Goal: Task Accomplishment & Management: Use online tool/utility

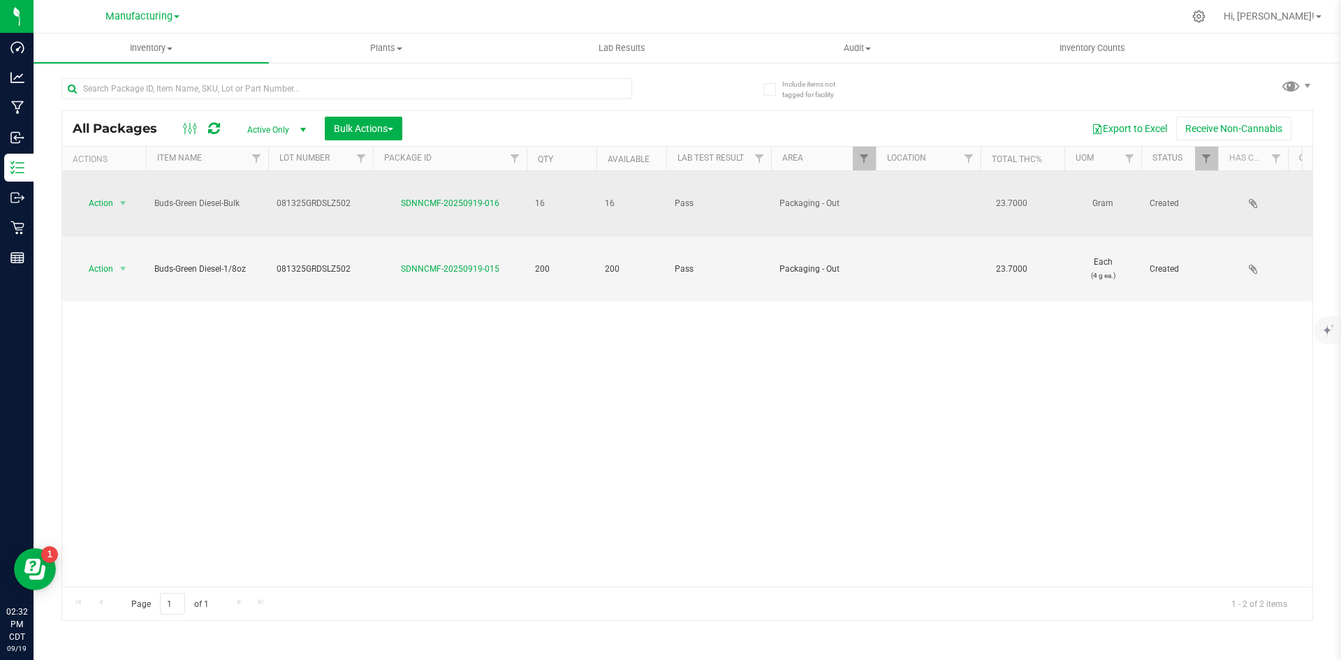
drag, startPoint x: 332, startPoint y: 183, endPoint x: 265, endPoint y: 183, distance: 67.7
copy tr "081325GRDSLZ502"
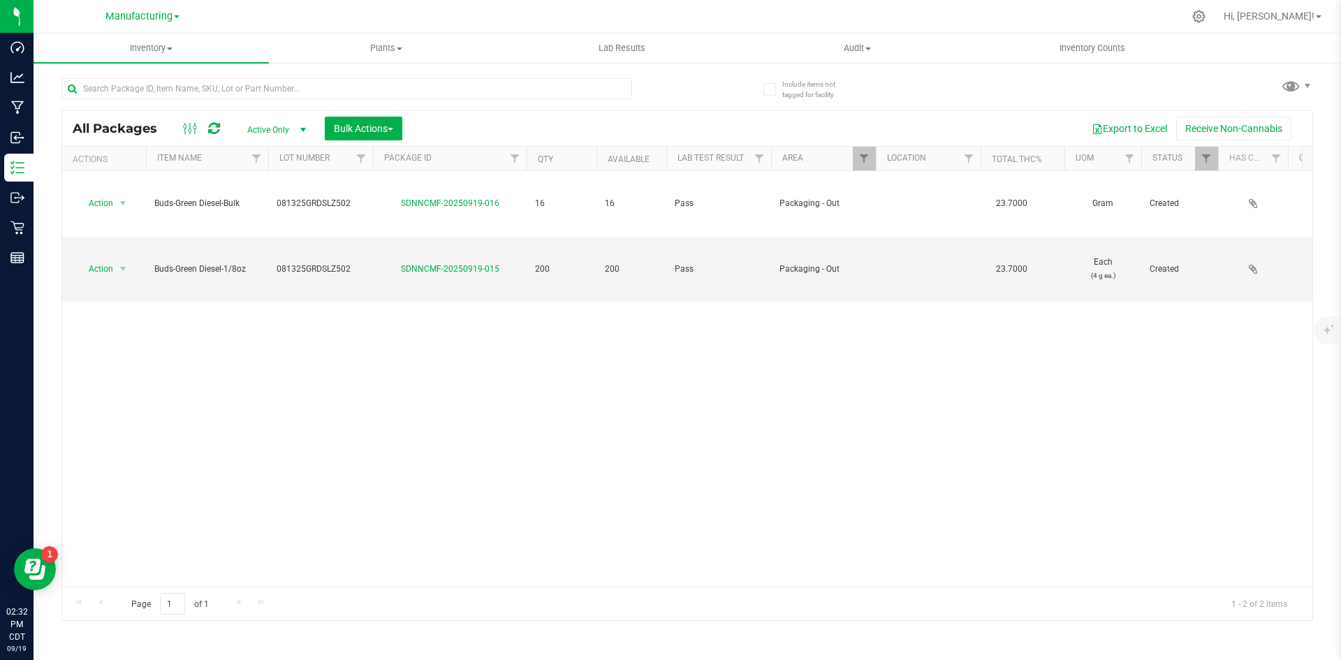
drag, startPoint x: 318, startPoint y: 317, endPoint x: 311, endPoint y: 309, distance: 10.4
click at [318, 317] on div "Action Action Adjust qty Create package Edit attributes Global inventory Locate…" at bounding box center [687, 379] width 1250 height 416
drag, startPoint x: 432, startPoint y: 218, endPoint x: 392, endPoint y: 221, distance: 40.6
click at [381, 263] on div "SDNNCMF-20250919-015" at bounding box center [450, 269] width 158 height 13
copy link "SDNNCMF-20250919-015"
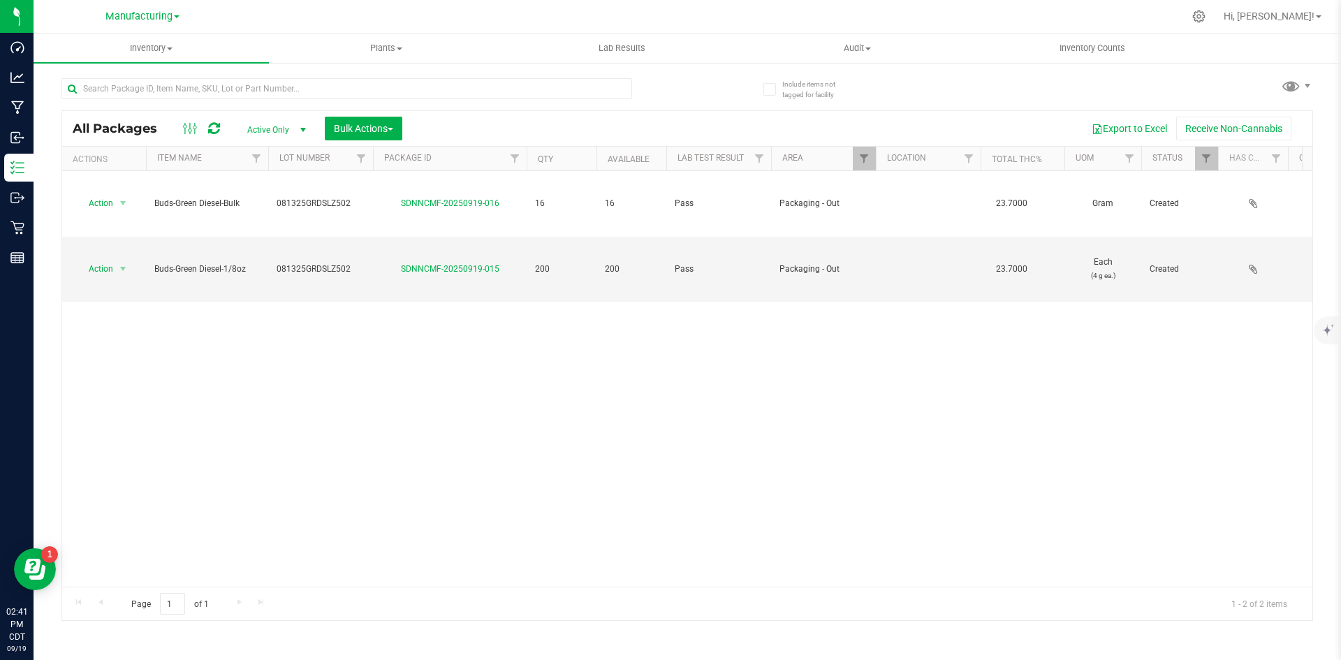
drag, startPoint x: 363, startPoint y: 295, endPoint x: 363, endPoint y: 265, distance: 30.0
click at [363, 292] on div "Action Action Adjust qty Create package Edit attributes Global inventory Locate…" at bounding box center [687, 379] width 1250 height 416
drag, startPoint x: 379, startPoint y: 126, endPoint x: 386, endPoint y: 140, distance: 15.9
click at [379, 126] on span "Bulk Actions" at bounding box center [363, 128] width 59 height 11
click at [405, 188] on span "Add to outbound order" at bounding box center [380, 184] width 95 height 11
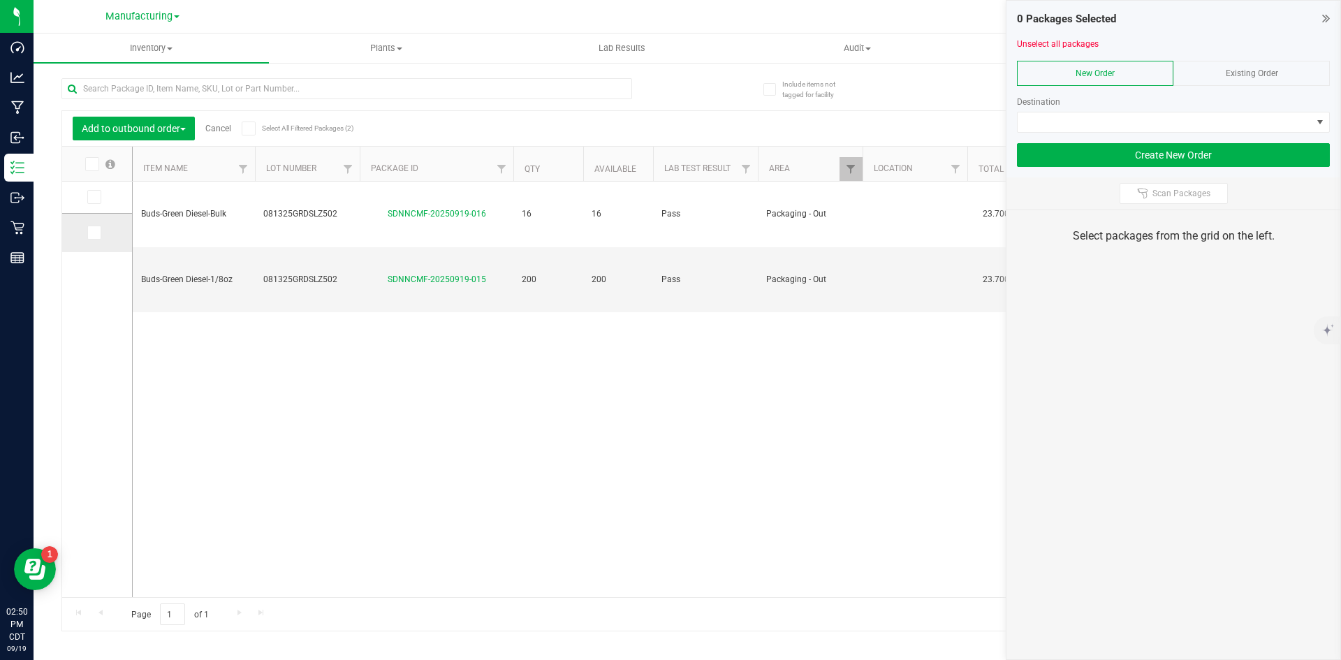
click at [97, 233] on icon at bounding box center [93, 233] width 9 height 0
click at [0, 0] on input "checkbox" at bounding box center [0, 0] width 0 height 0
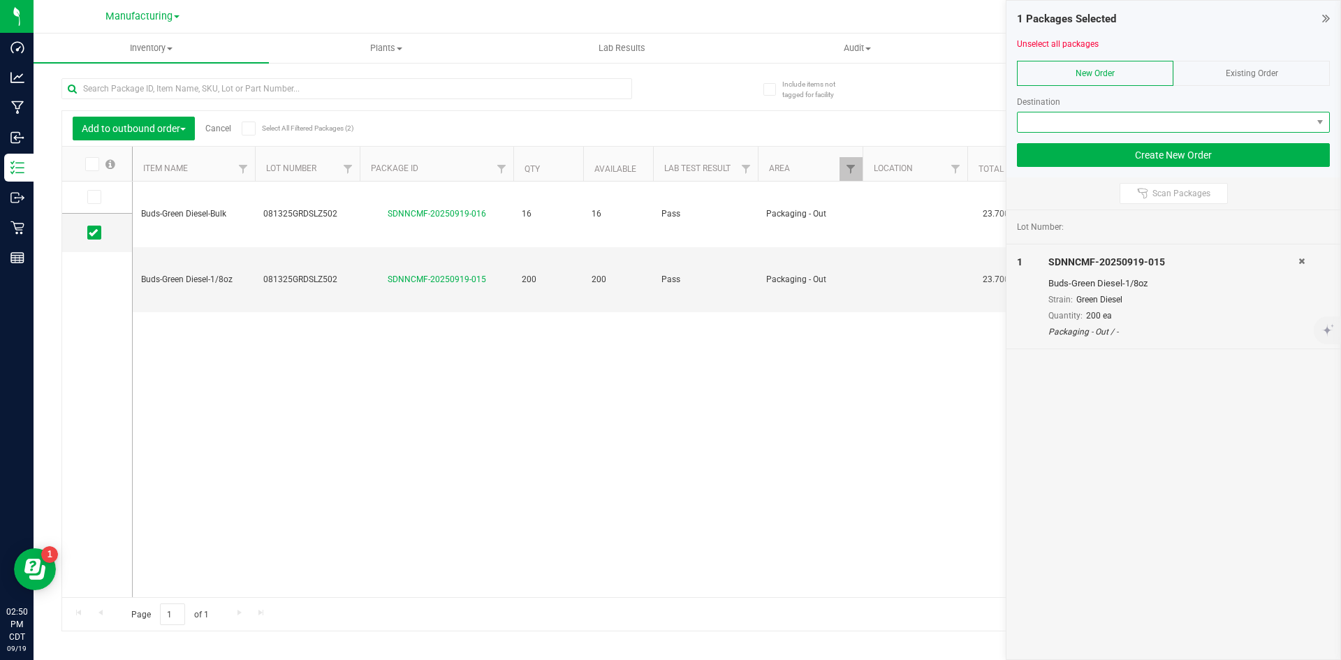
click at [1036, 120] on span at bounding box center [1165, 122] width 294 height 20
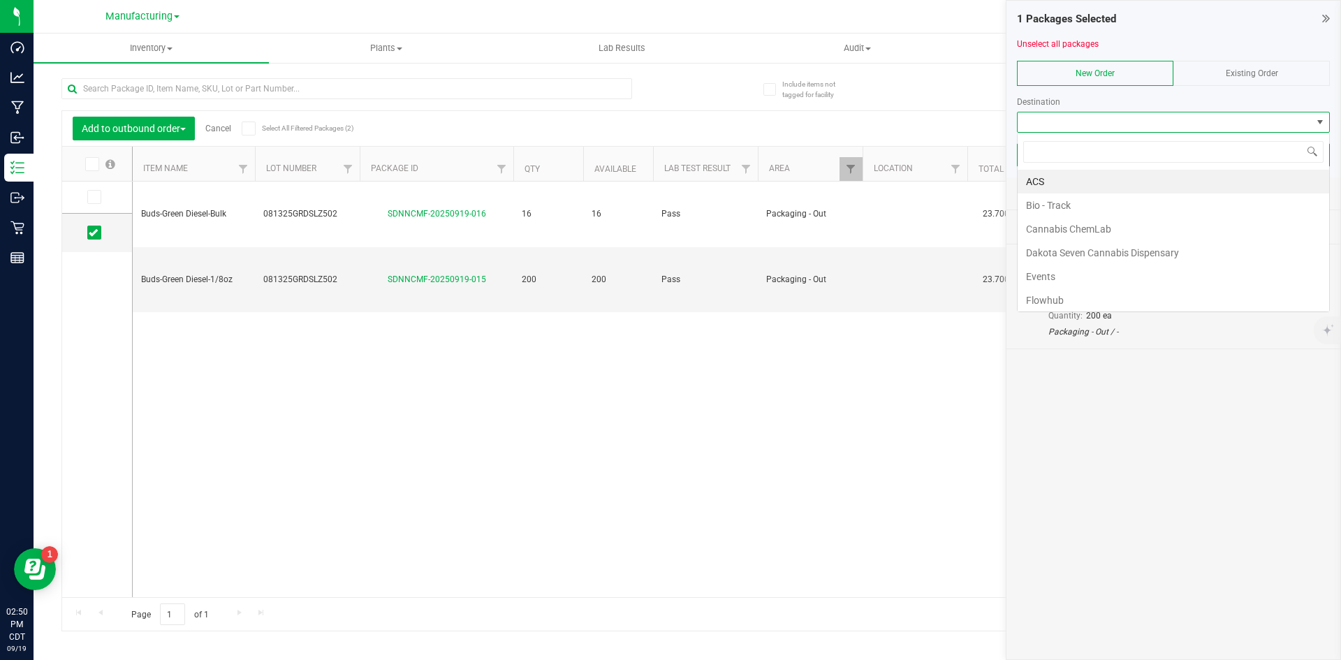
scroll to position [21, 313]
click at [1064, 295] on li "Flowhub" at bounding box center [1173, 300] width 311 height 24
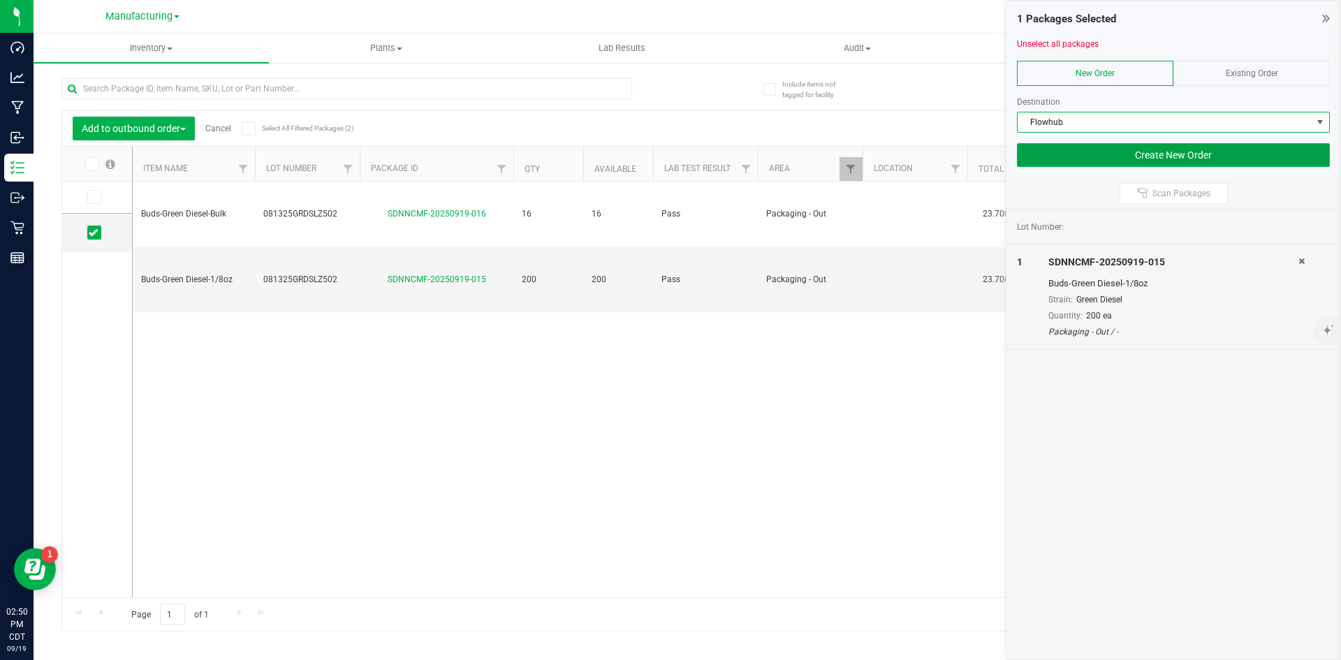
click at [1055, 156] on button "Create New Order" at bounding box center [1173, 155] width 313 height 24
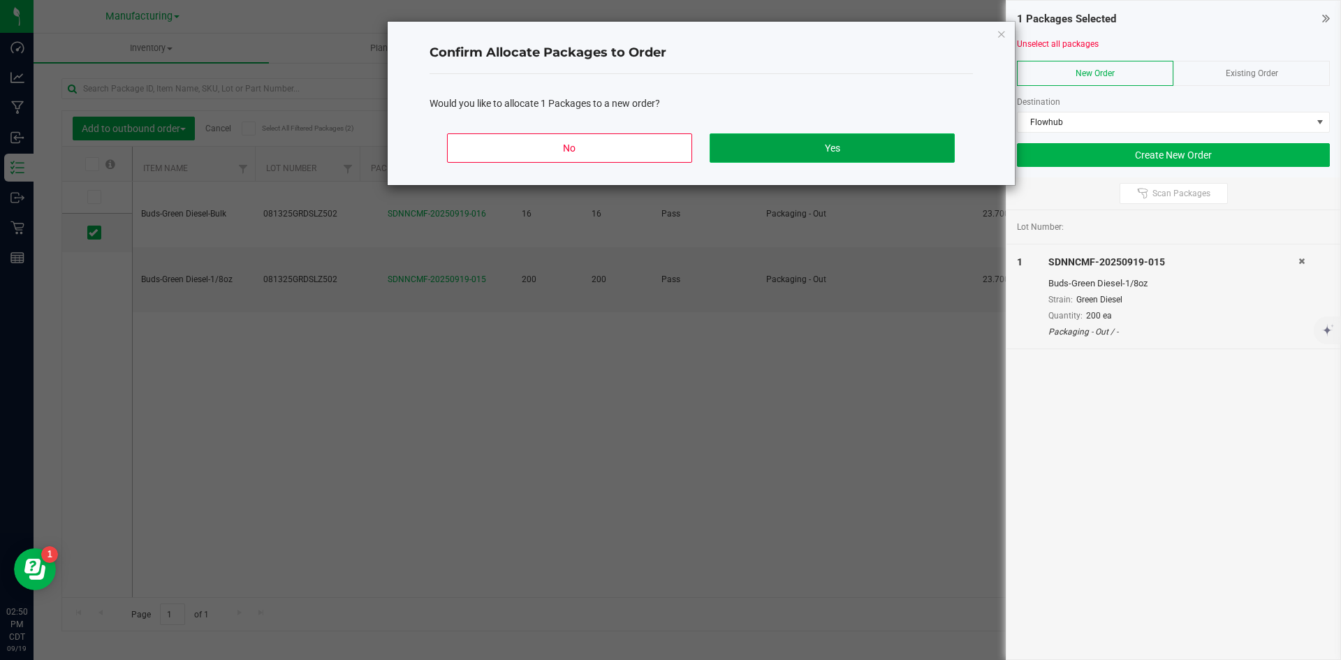
click at [858, 156] on button "Yes" at bounding box center [832, 147] width 244 height 29
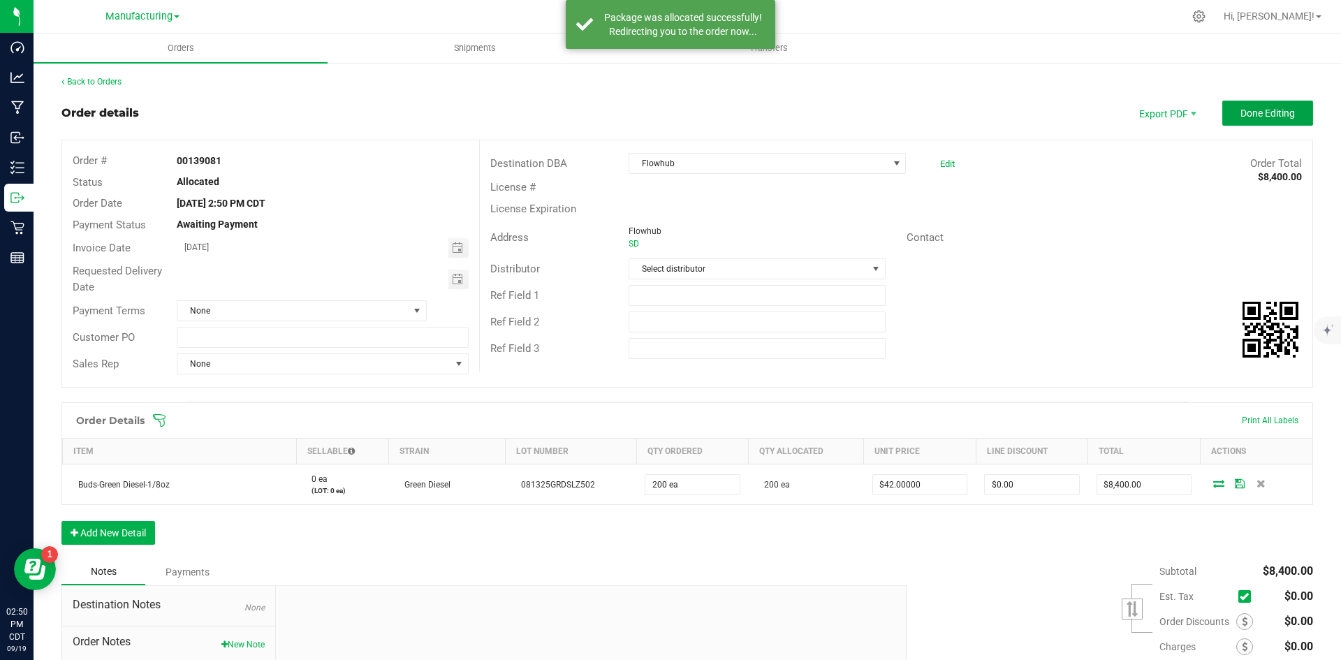
drag, startPoint x: 1235, startPoint y: 108, endPoint x: 1068, endPoint y: 108, distance: 167.6
click at [1240, 108] on span "Done Editing" at bounding box center [1267, 113] width 54 height 11
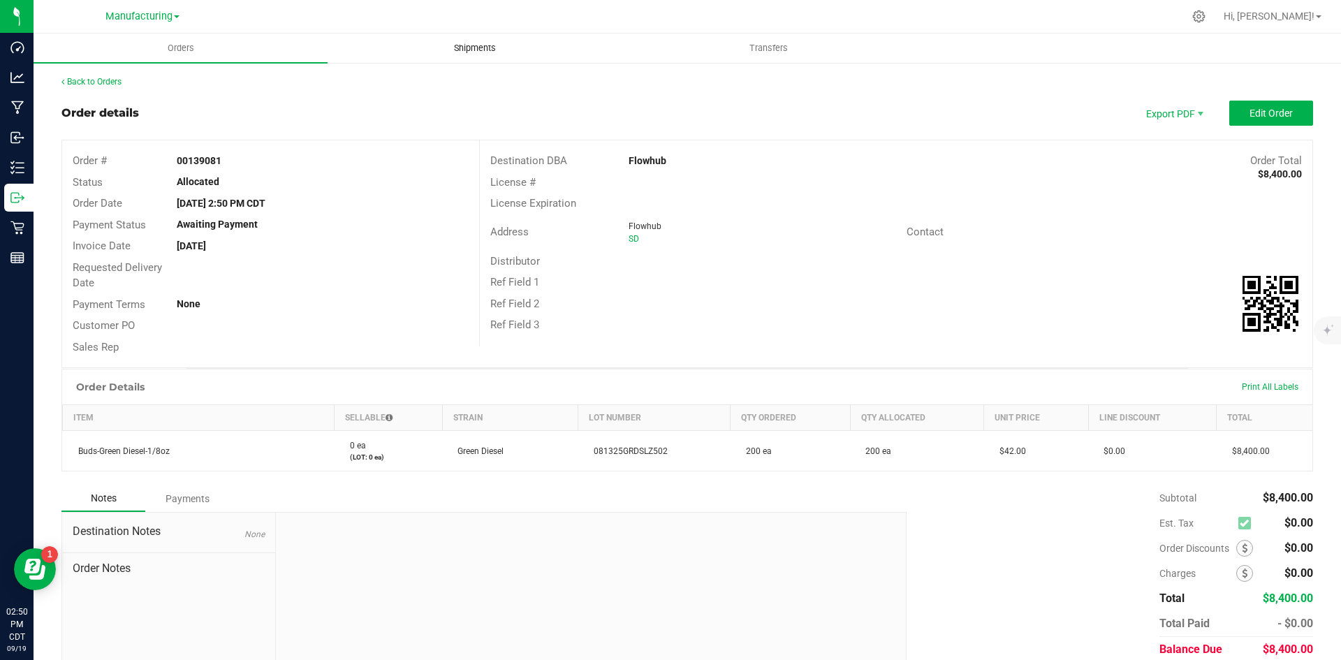
click at [477, 47] on span "Shipments" at bounding box center [475, 48] width 80 height 13
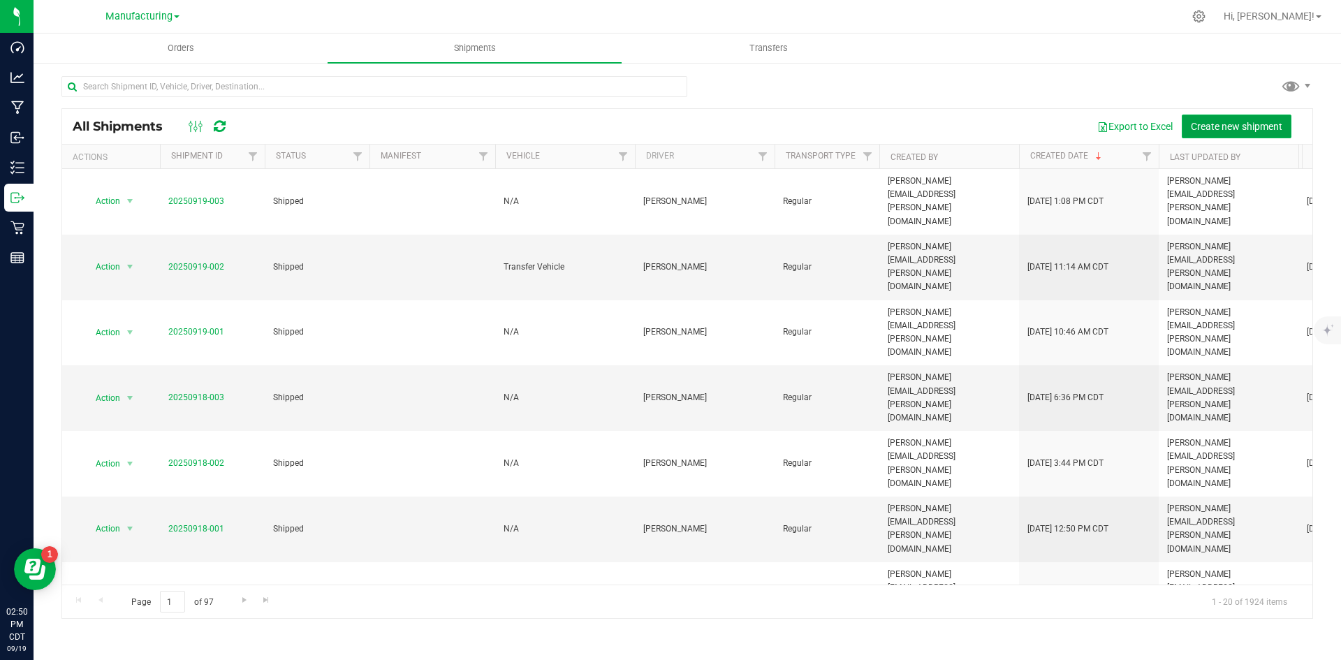
click at [1217, 122] on span "Create new shipment" at bounding box center [1236, 126] width 91 height 11
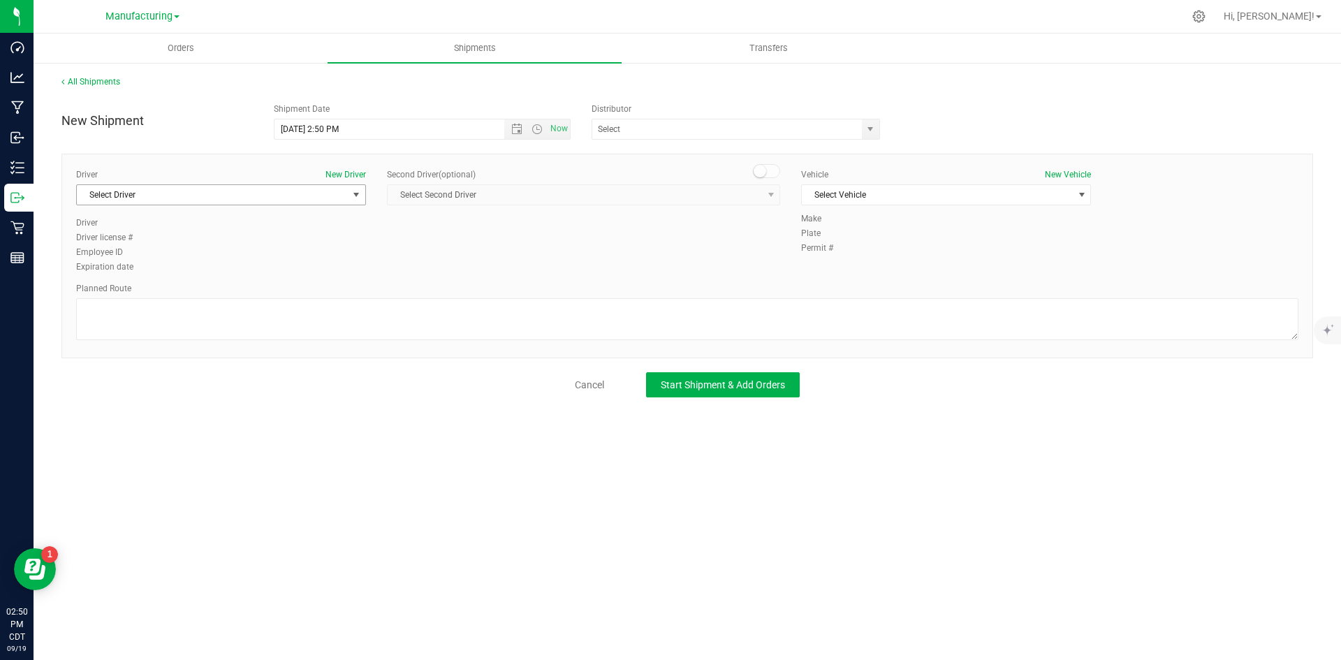
click at [175, 193] on span "Select Driver" at bounding box center [212, 195] width 271 height 20
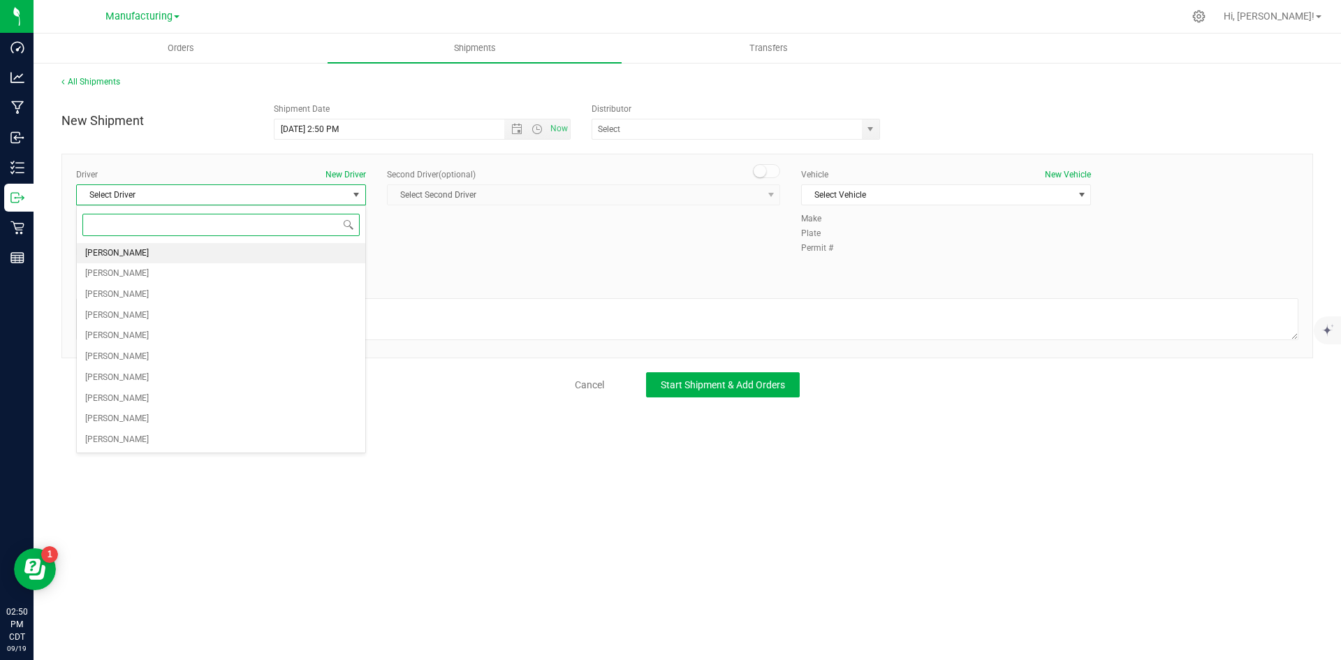
click at [185, 251] on li "[PERSON_NAME]" at bounding box center [221, 253] width 288 height 21
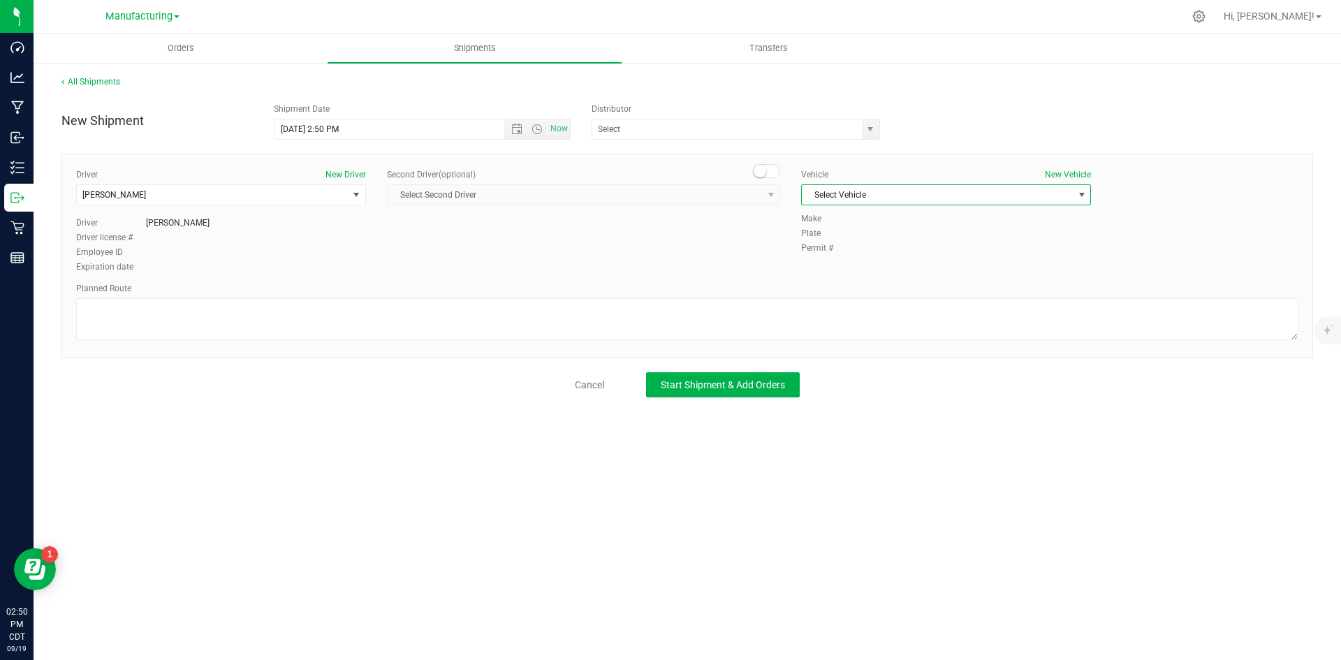
click at [828, 196] on span "Select Vehicle" at bounding box center [937, 195] width 271 height 20
click at [822, 212] on li "N/A" at bounding box center [946, 218] width 288 height 21
click at [754, 314] on textarea at bounding box center [687, 319] width 1222 height 42
type textarea "Packaging to stockroom"
click at [728, 380] on span "Start Shipment & Add Orders" at bounding box center [723, 384] width 124 height 11
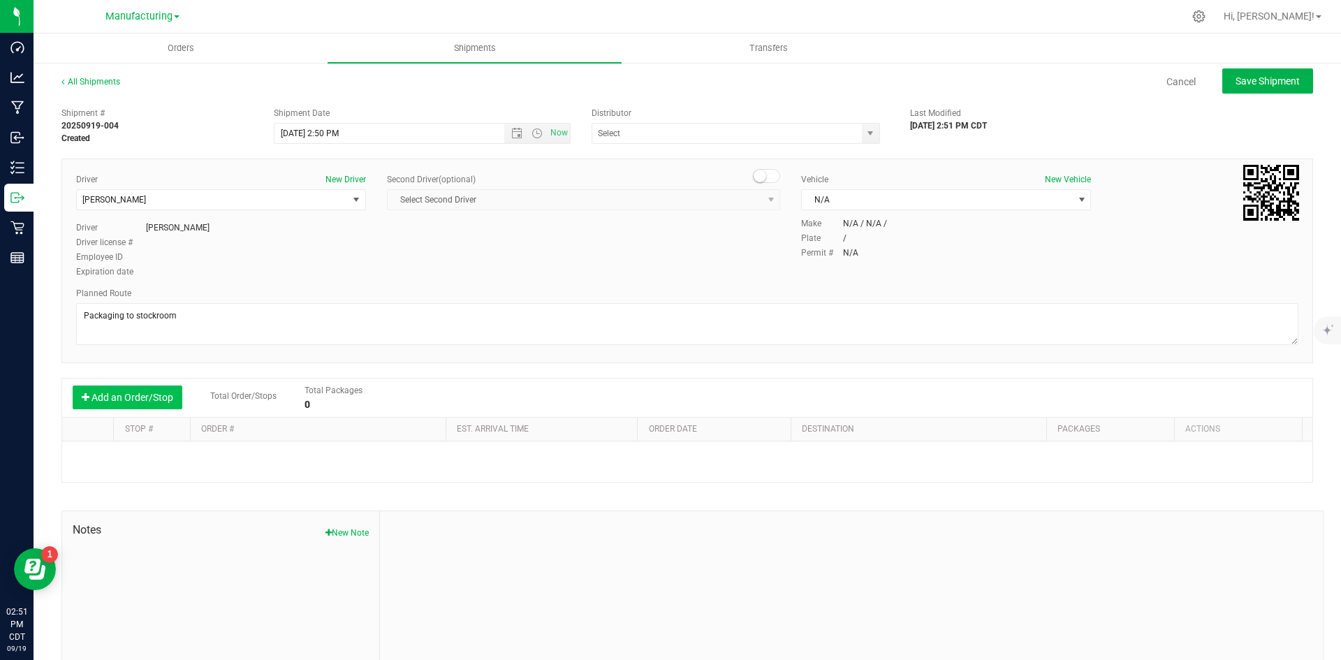
click at [126, 400] on button "Add an Order/Stop" at bounding box center [128, 398] width 110 height 24
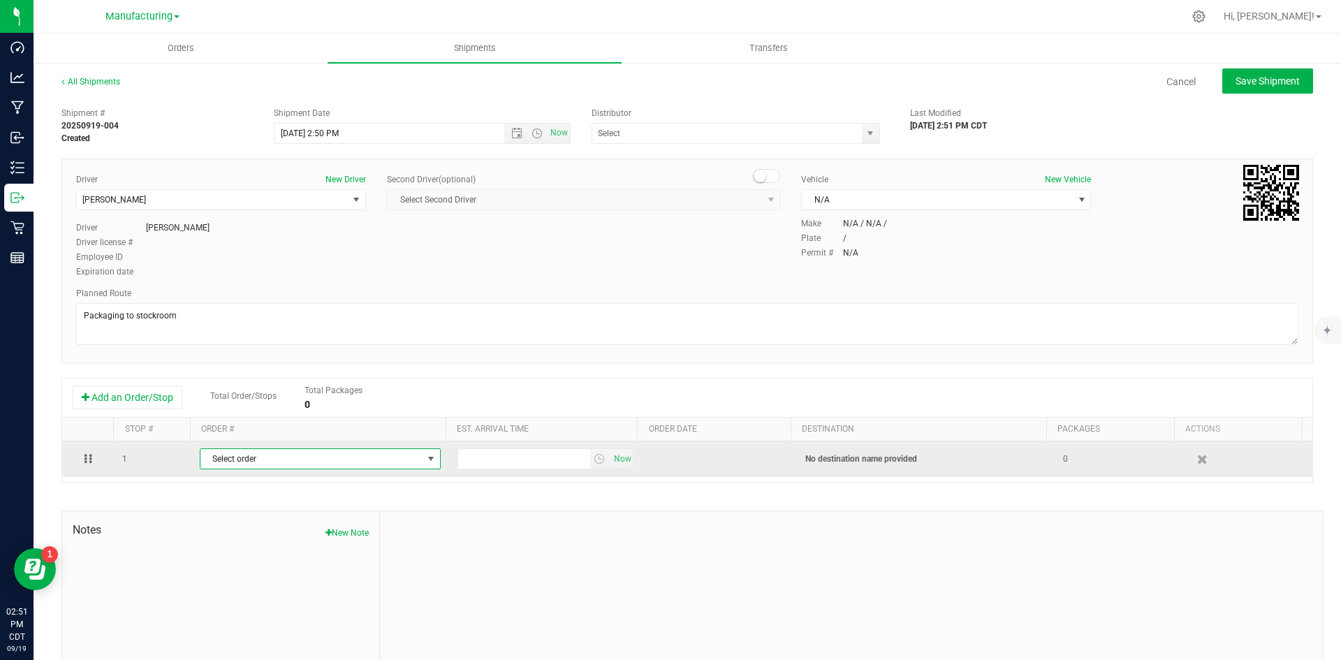
click at [225, 461] on span "Select order" at bounding box center [311, 459] width 222 height 20
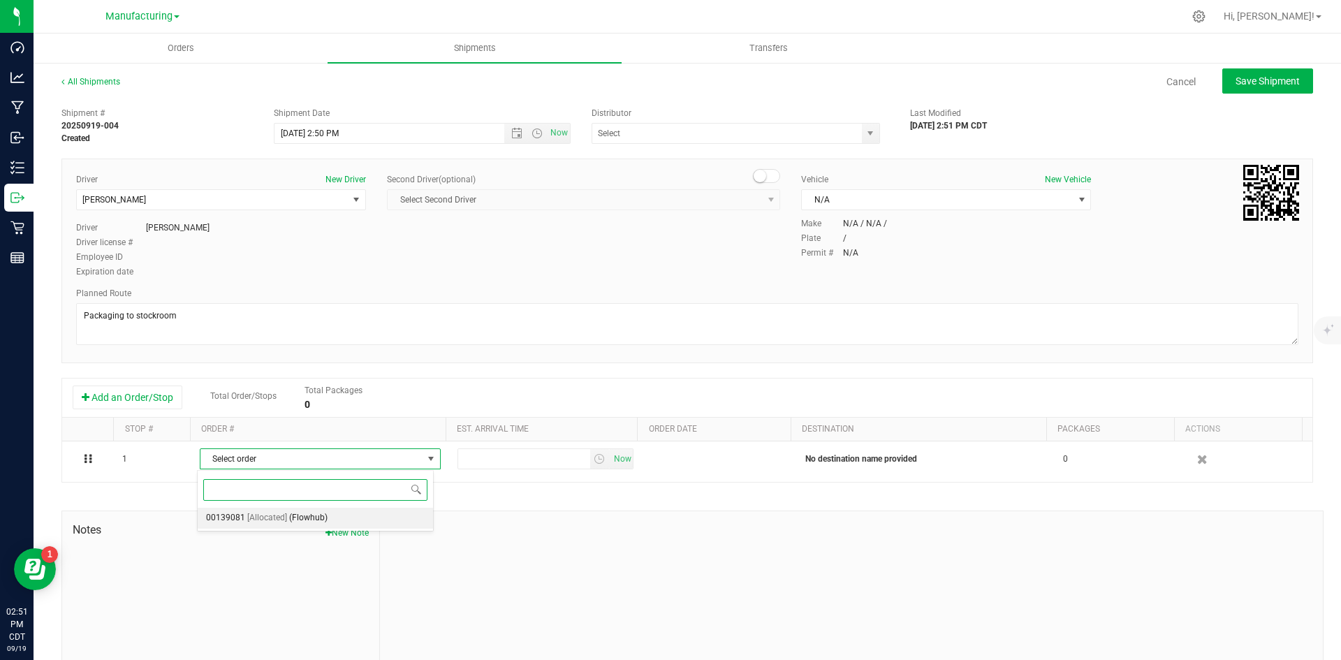
drag, startPoint x: 312, startPoint y: 512, endPoint x: 321, endPoint y: 504, distance: 11.4
click at [317, 512] on span "(Flowhub)" at bounding box center [308, 518] width 38 height 18
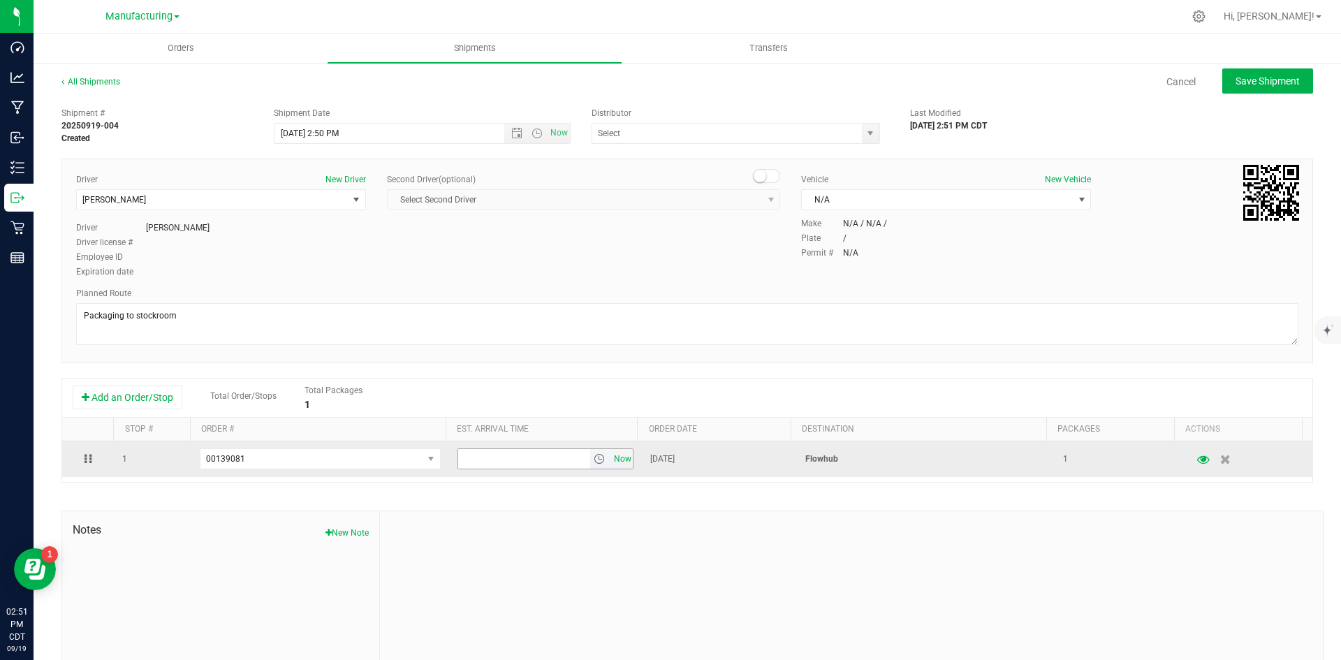
click at [619, 460] on span "Now" at bounding box center [622, 459] width 24 height 20
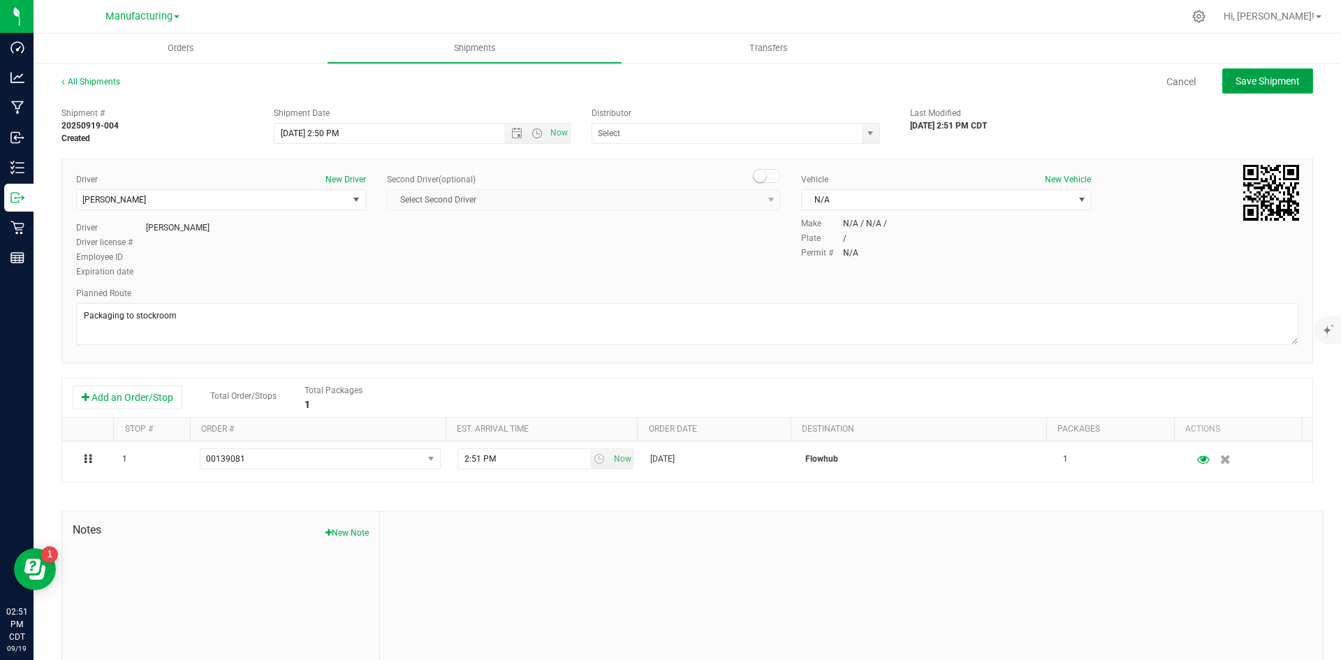
click at [1272, 79] on span "Save Shipment" at bounding box center [1267, 80] width 64 height 11
type input "[DATE] 7:50 PM"
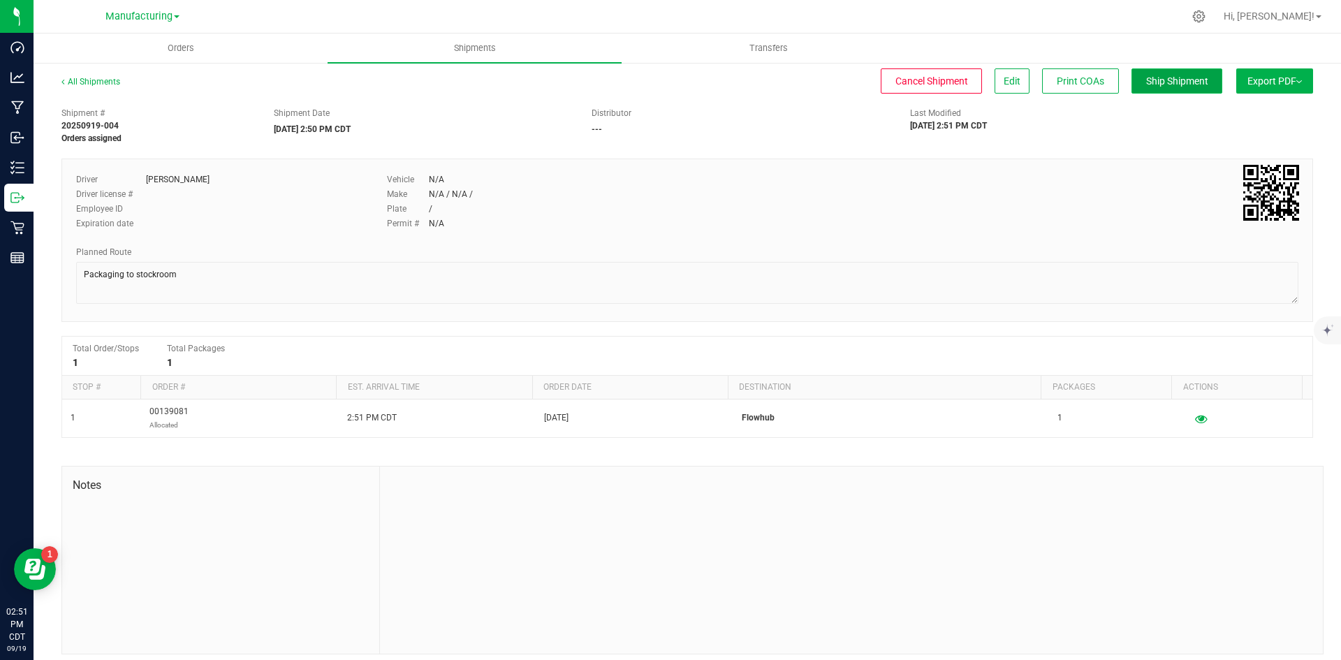
click at [1164, 87] on span "Ship Shipment" at bounding box center [1177, 80] width 62 height 11
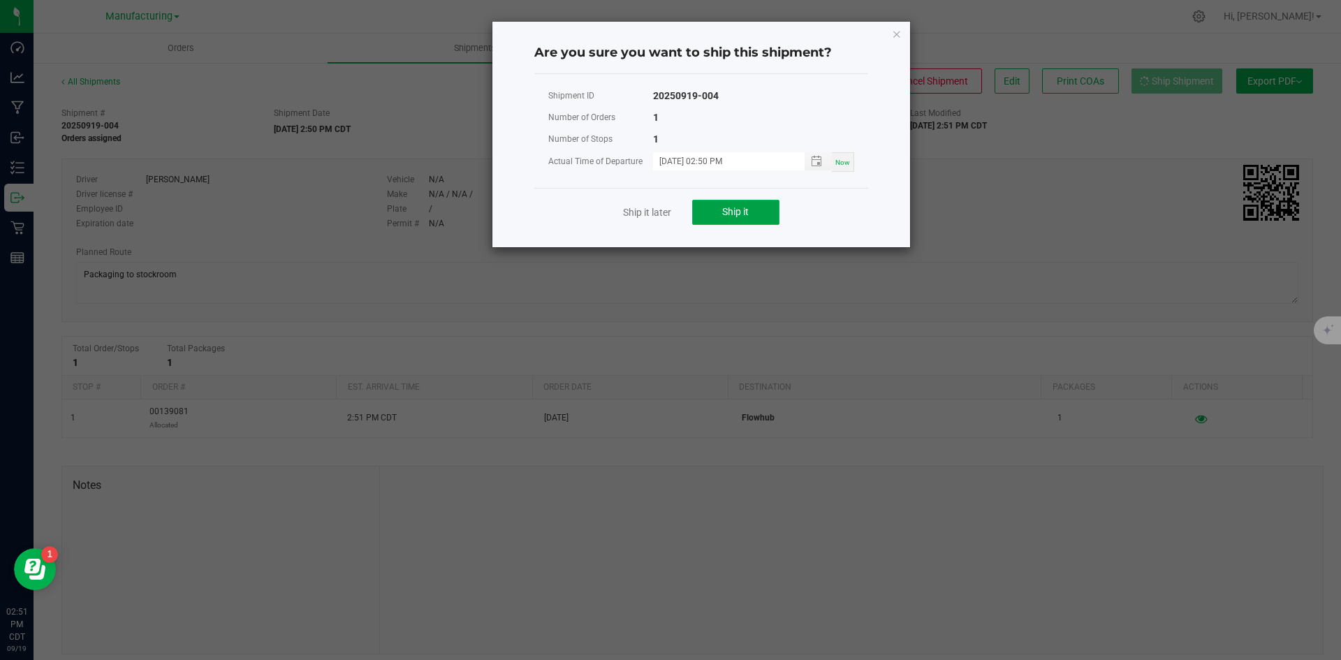
click at [736, 214] on span "Ship it" at bounding box center [735, 211] width 27 height 11
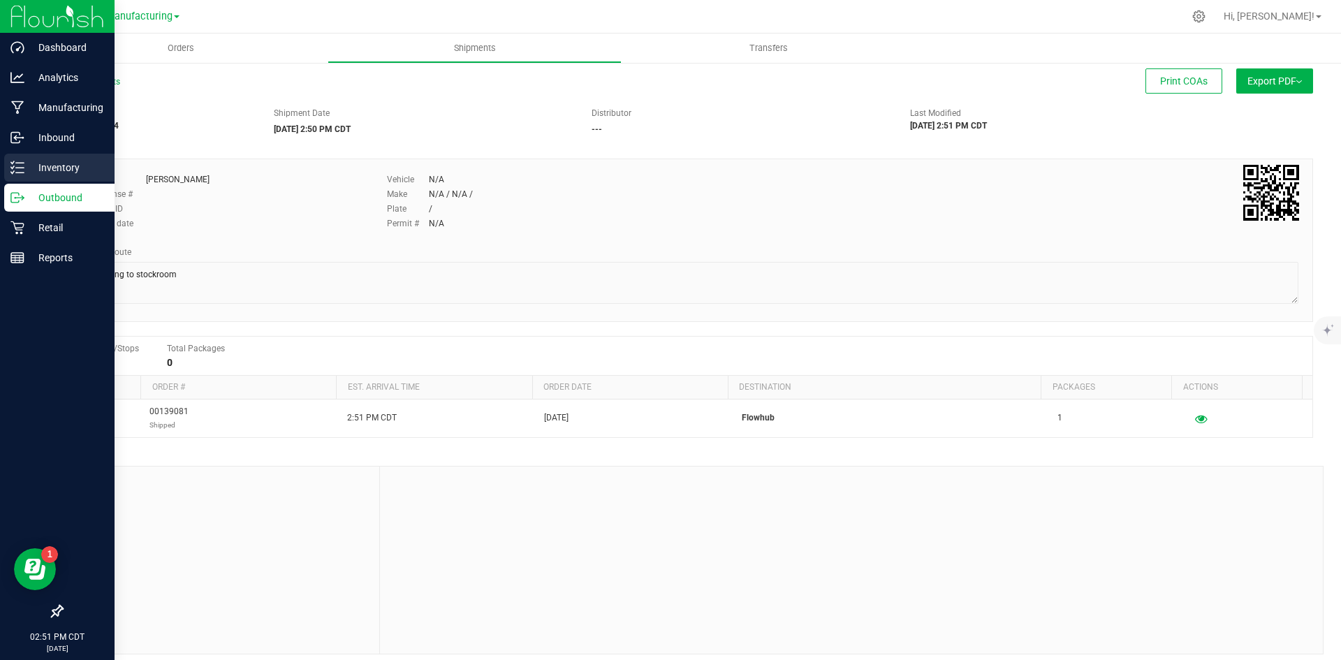
click at [31, 168] on p "Inventory" at bounding box center [66, 167] width 84 height 17
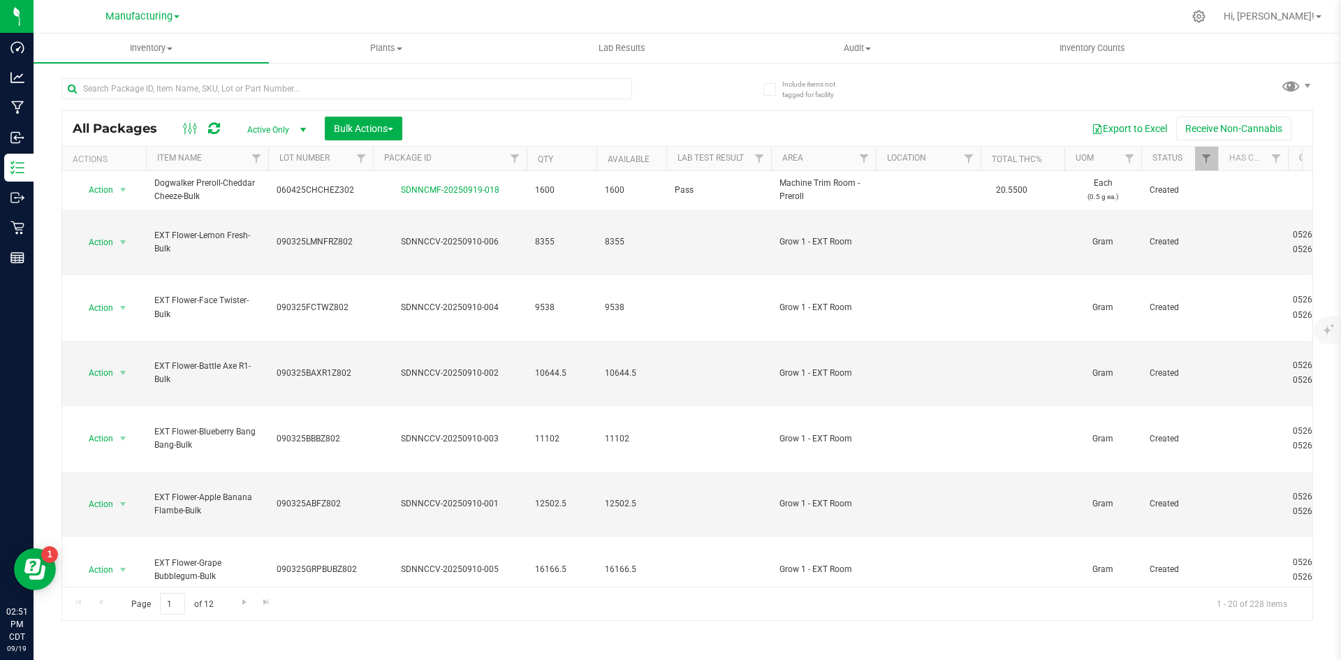
click at [119, 399] on li "Locate package" at bounding box center [121, 403] width 88 height 21
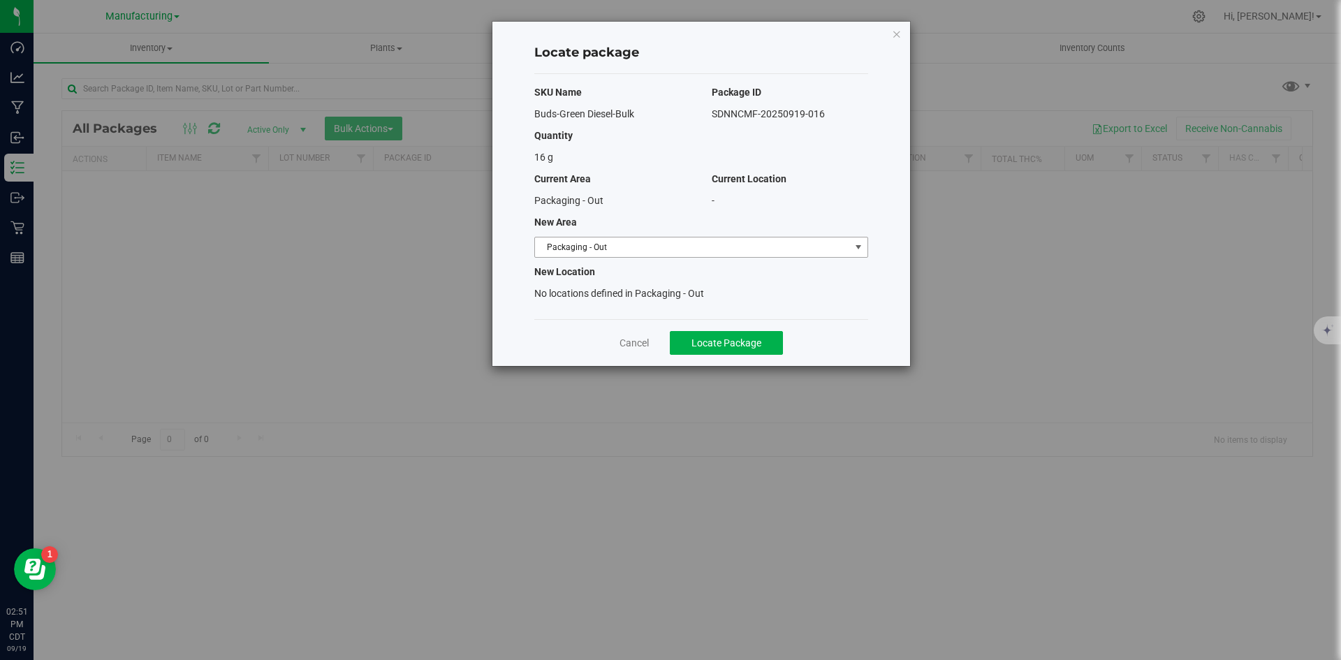
click at [554, 252] on span "Packaging - Out" at bounding box center [692, 247] width 315 height 20
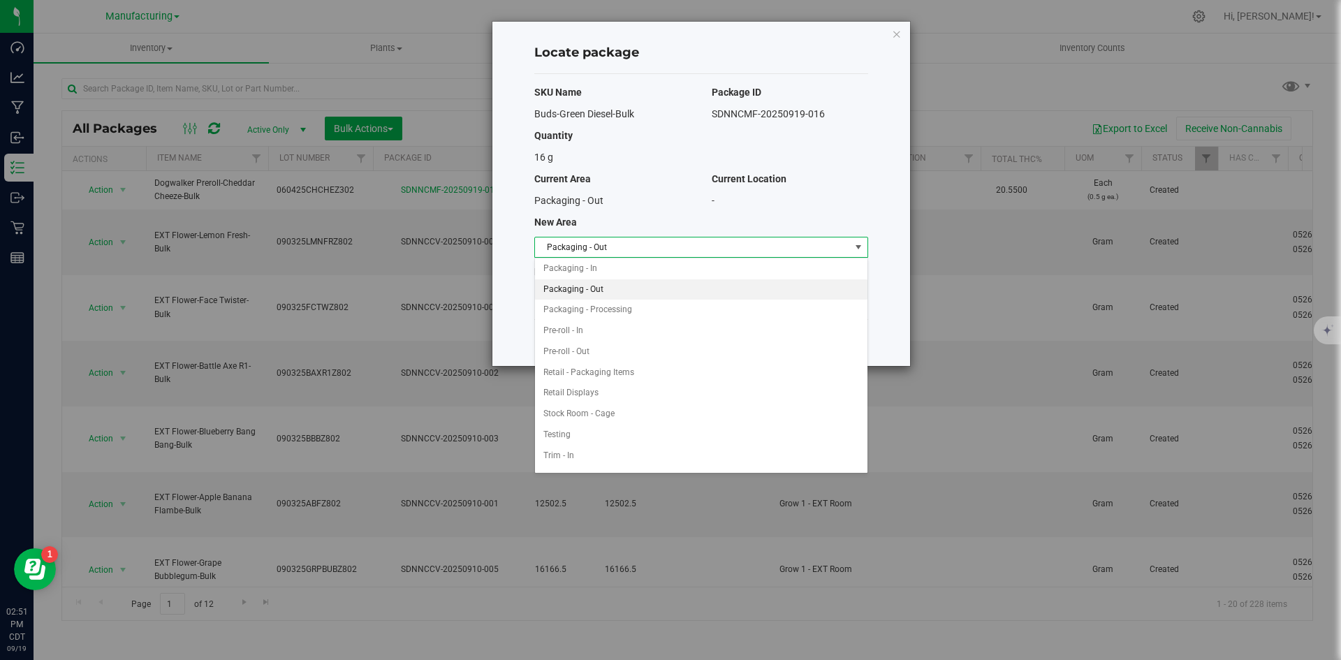
scroll to position [392, 0]
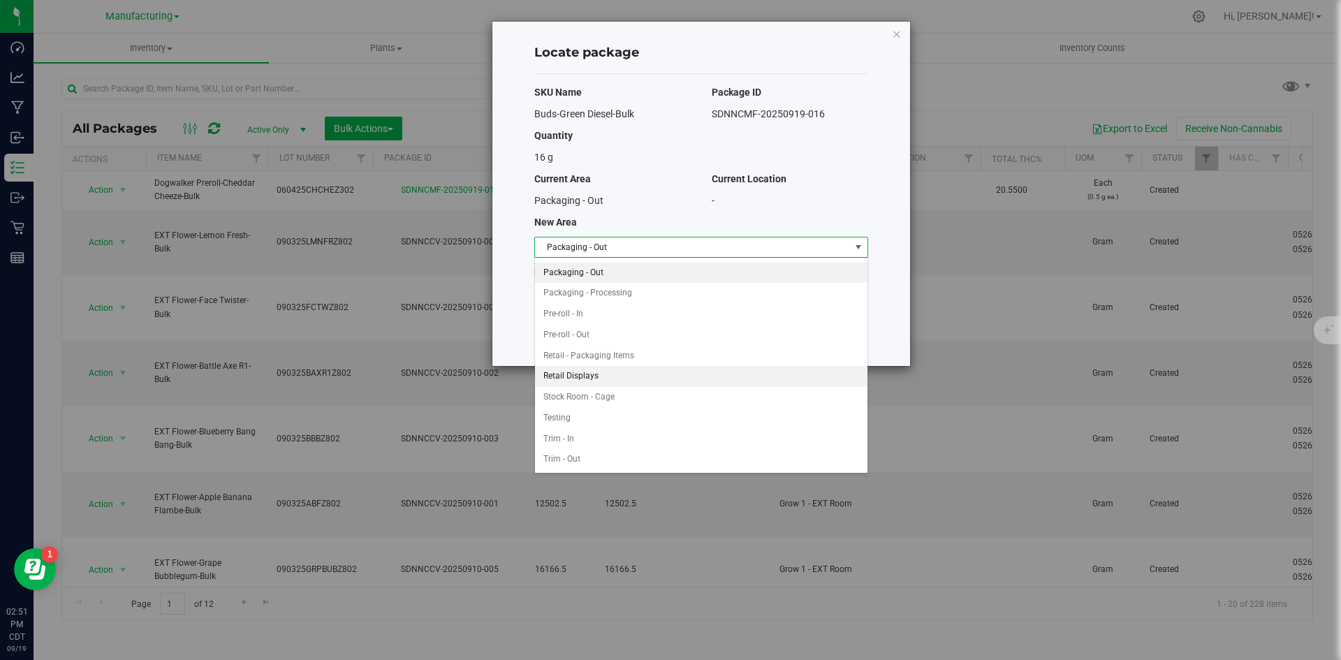
click at [600, 373] on li "Retail Displays" at bounding box center [701, 376] width 332 height 21
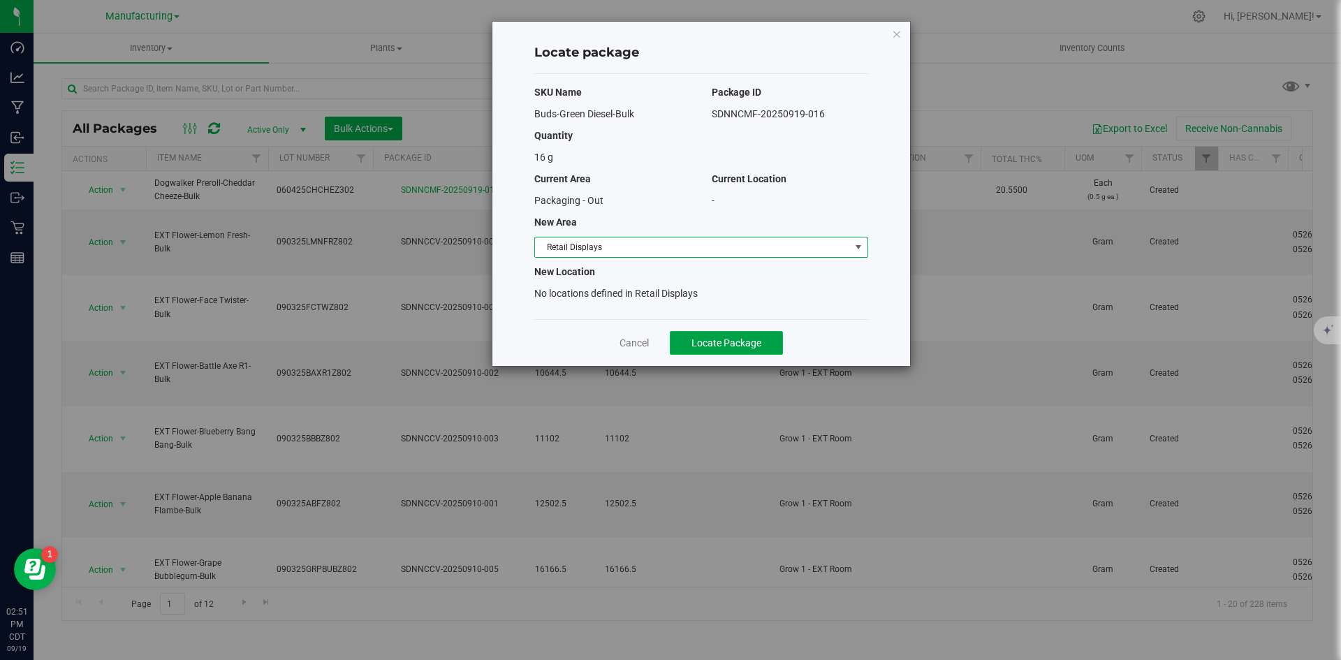
click at [724, 339] on span "Locate Package" at bounding box center [726, 342] width 70 height 11
